Goal: Find specific page/section: Find specific page/section

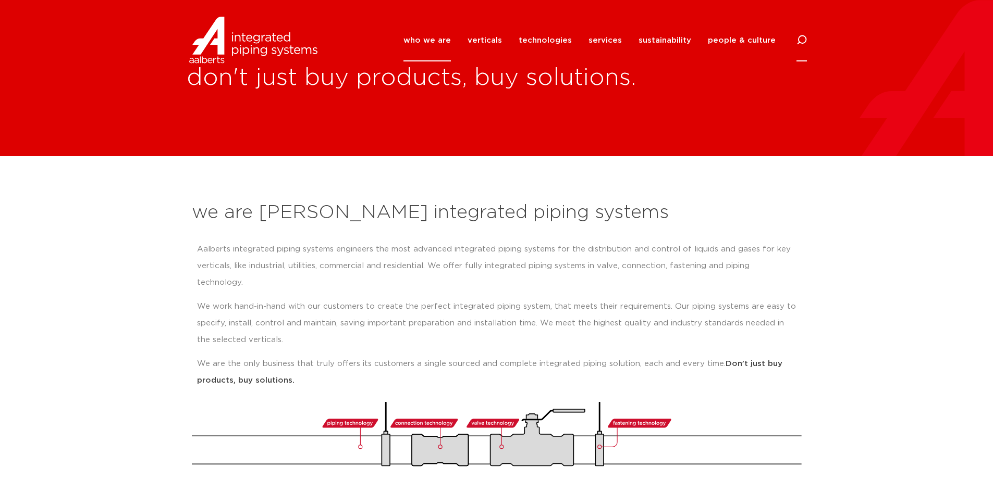
drag, startPoint x: 813, startPoint y: 35, endPoint x: 804, endPoint y: 36, distance: 8.9
click at [813, 35] on div "who we are we are Aalberts integrated piping systems our mission our regions ou…" at bounding box center [496, 40] width 993 height 47
click at [795, 38] on div "who we are we are Aalberts integrated piping systems our mission our regions ou…" at bounding box center [566, 40] width 480 height 47
click at [797, 38] on icon at bounding box center [801, 40] width 10 height 10
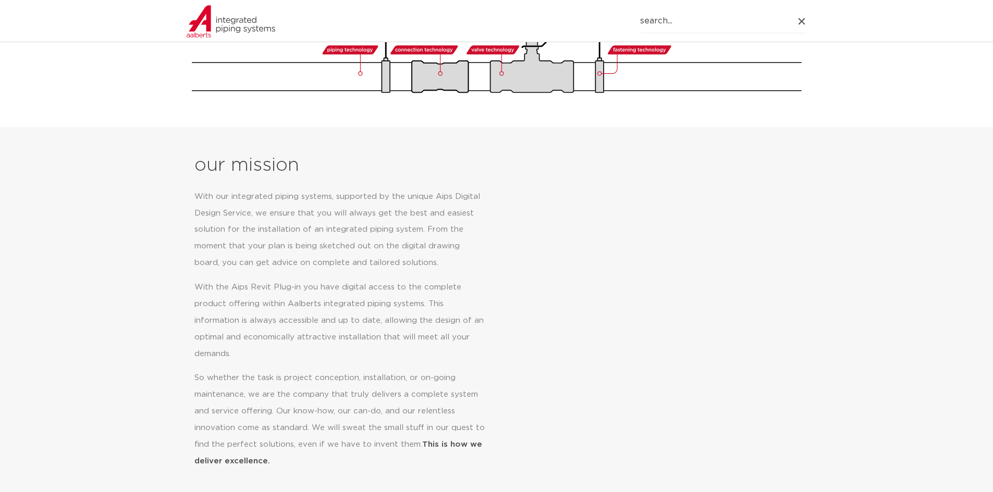
scroll to position [430, 0]
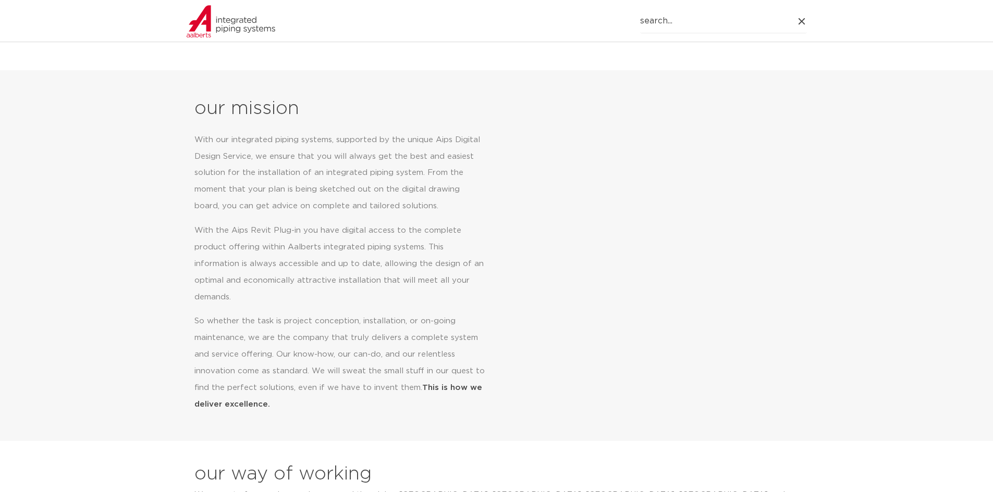
click at [724, 21] on input "Search" at bounding box center [723, 21] width 167 height 24
type input "apollo 70 series"
click button "Search" at bounding box center [0, 0] width 0 height 0
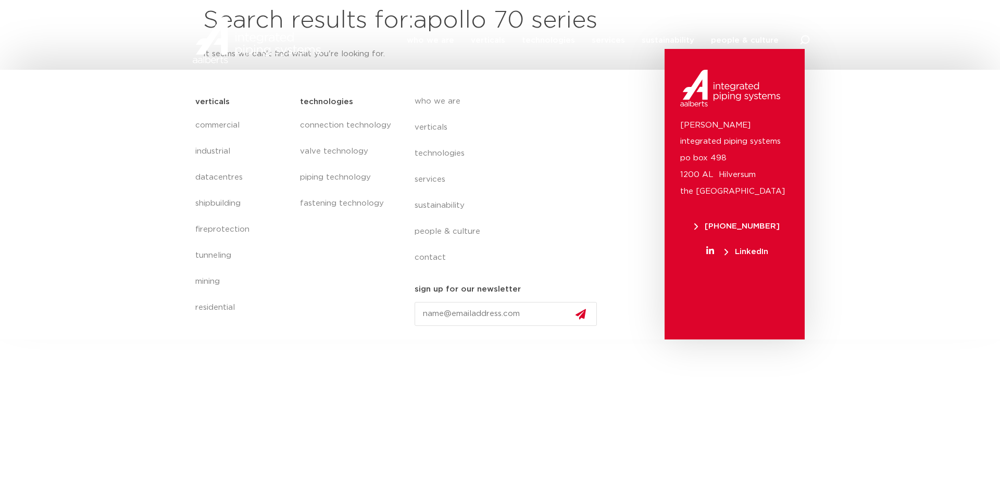
click at [240, 50] on img at bounding box center [256, 40] width 133 height 47
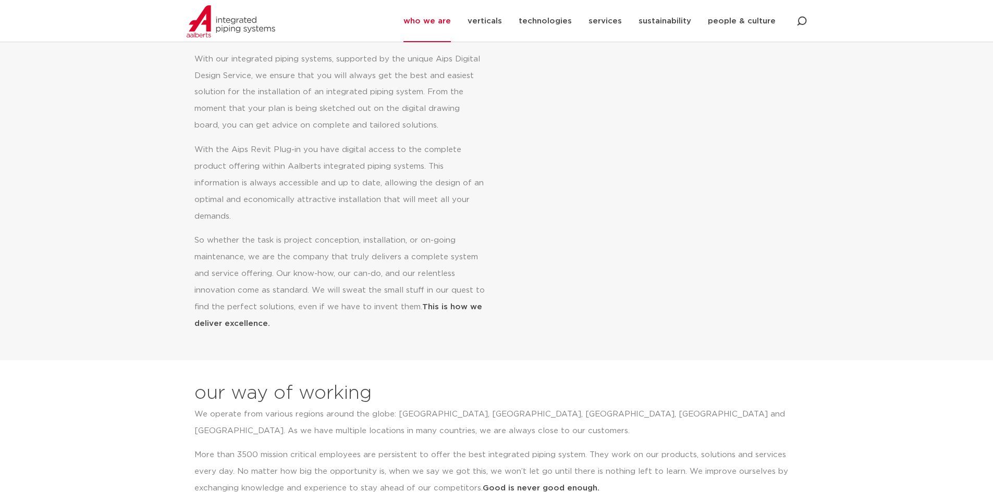
scroll to position [261, 0]
